Goal: Task Accomplishment & Management: Manage account settings

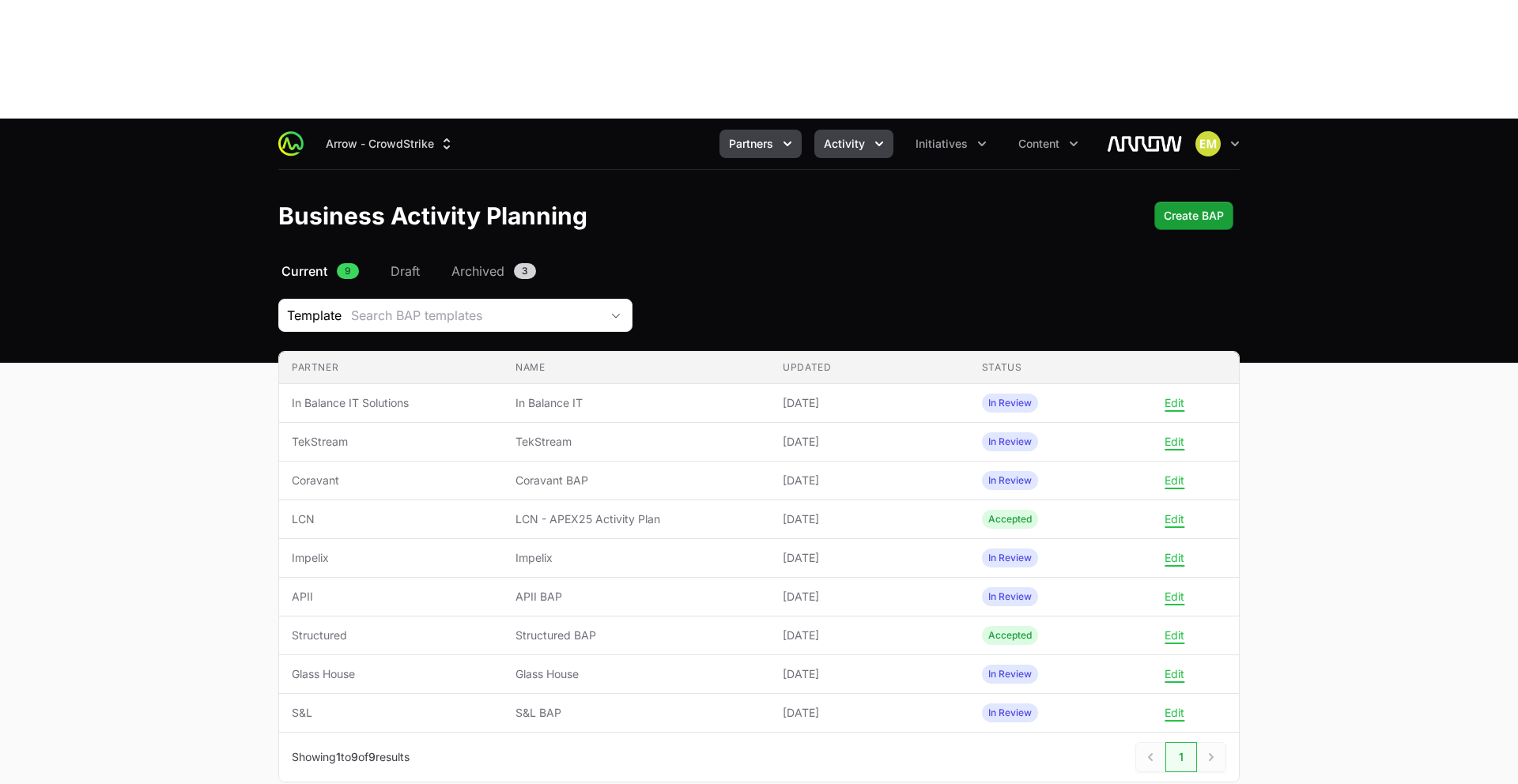
click at [818, 129] on button "Activity" at bounding box center [854, 144] width 79 height 28
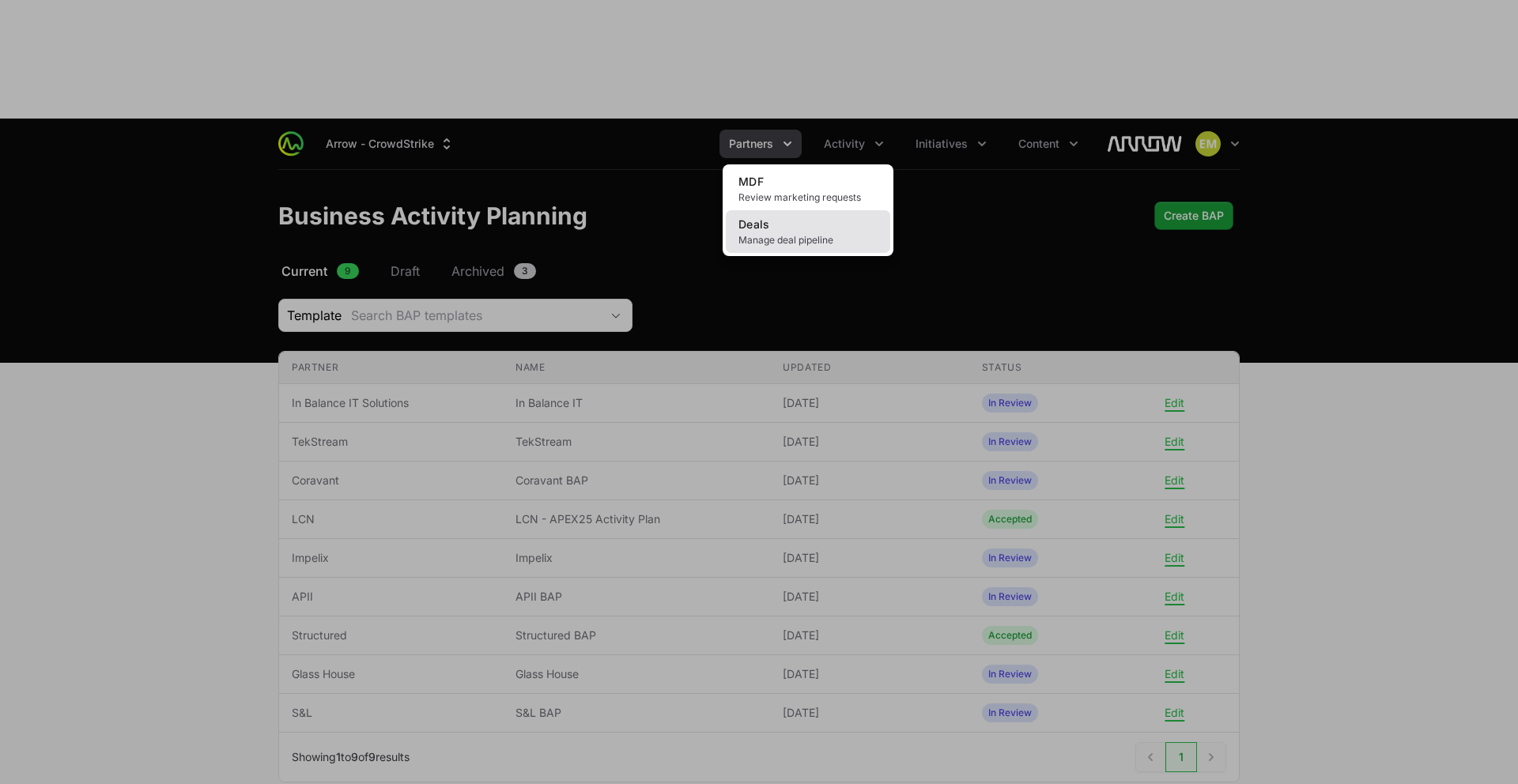
click at [792, 234] on span "Manage deal pipeline" at bounding box center [808, 240] width 139 height 12
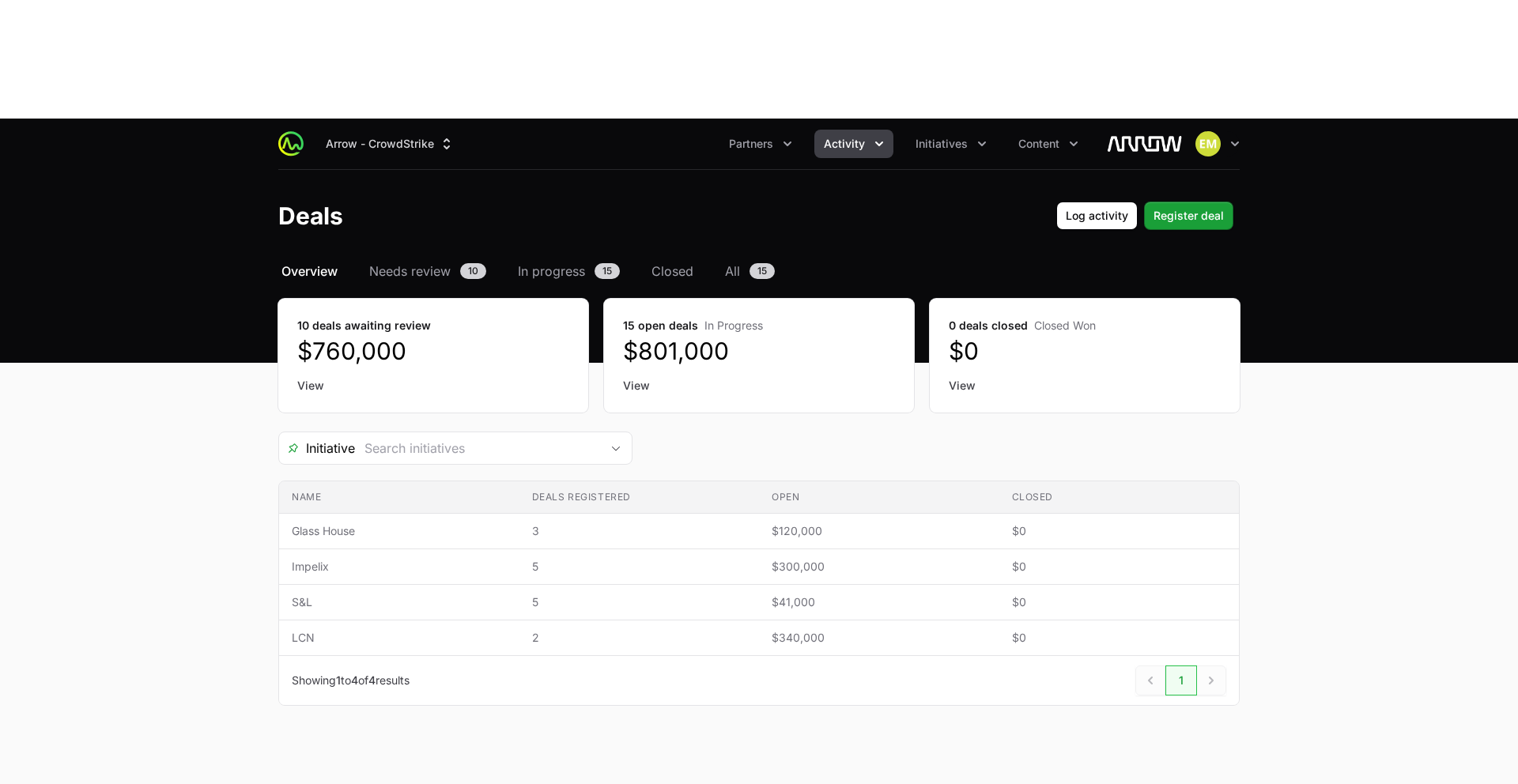
click at [344, 318] on dt "10 deals awaiting review" at bounding box center [433, 326] width 272 height 16
